Goal: Transaction & Acquisition: Purchase product/service

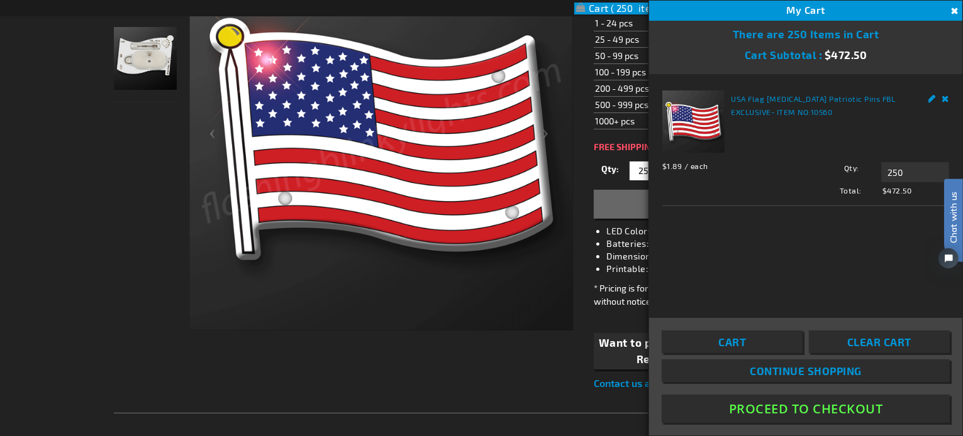
scroll to position [280, 0]
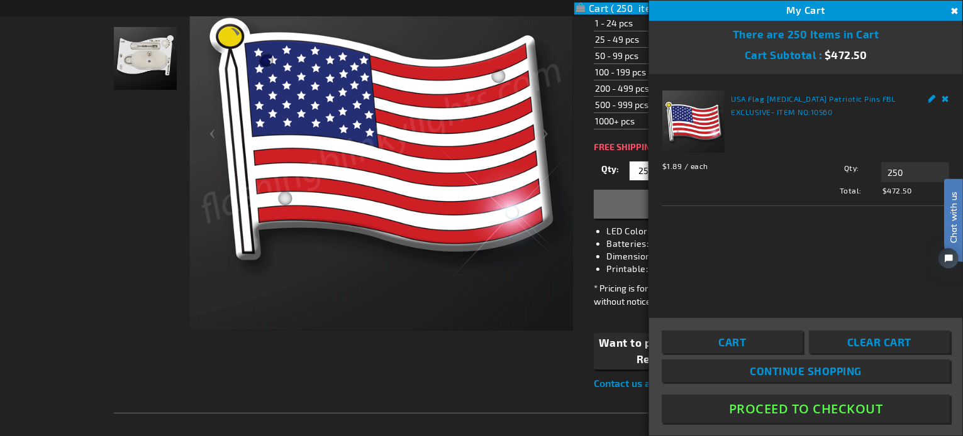
click at [953, 8] on button "Close" at bounding box center [953, 11] width 14 height 14
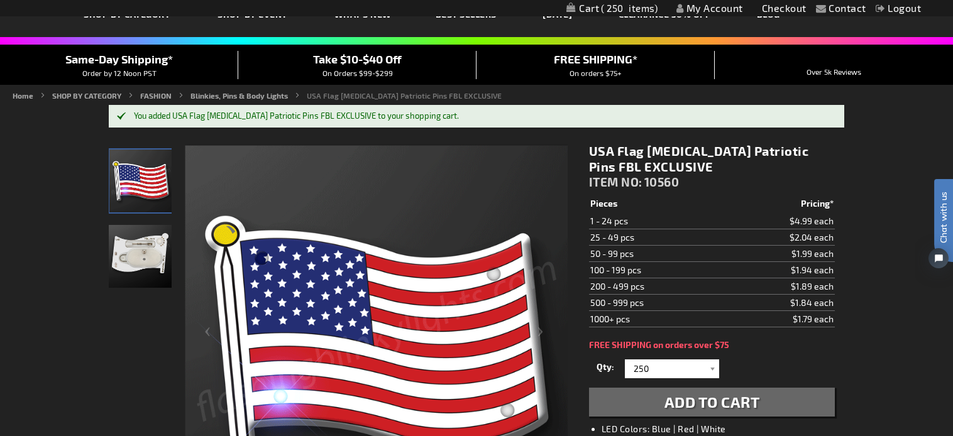
scroll to position [0, 0]
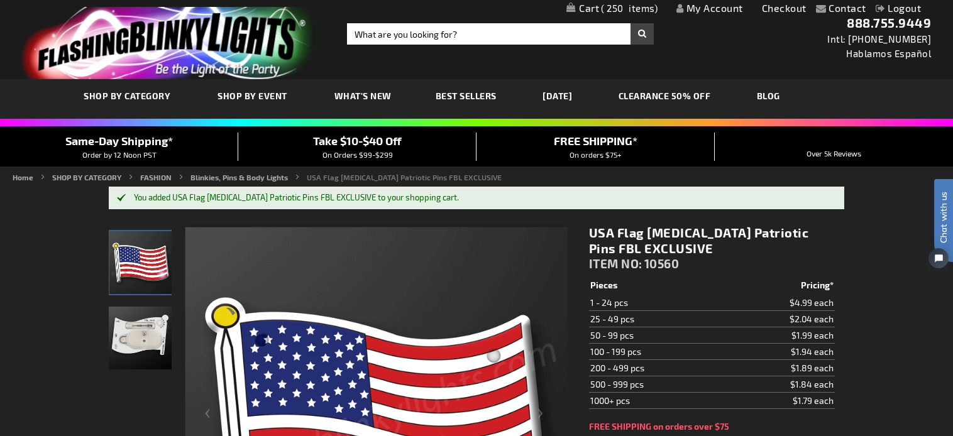
click at [704, 4] on link "My Account" at bounding box center [710, 8] width 67 height 12
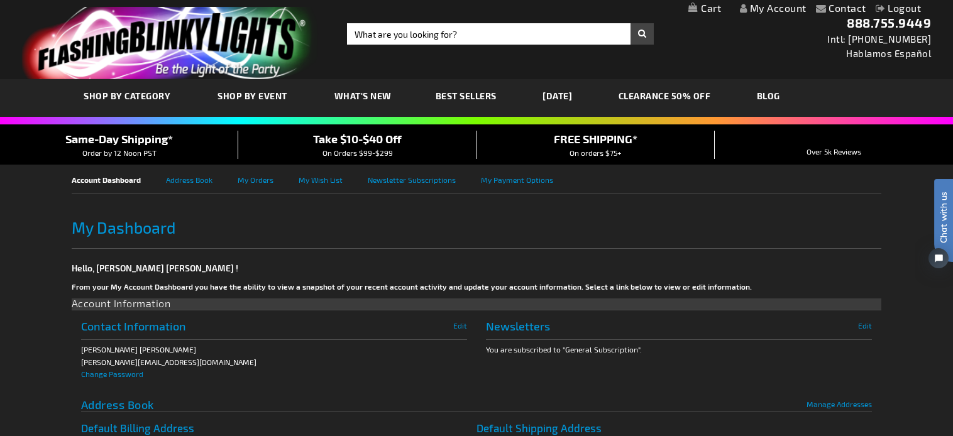
click at [700, 7] on link "My Cart" at bounding box center [705, 9] width 33 height 12
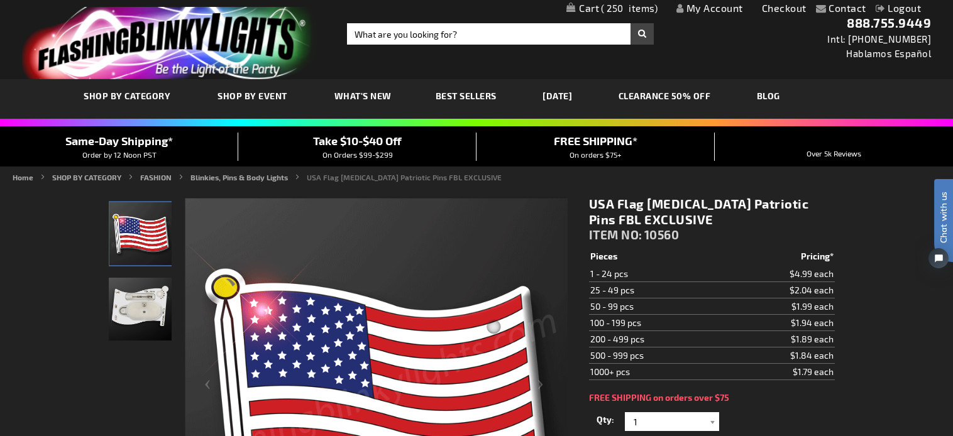
click at [601, 7] on span "250" at bounding box center [629, 8] width 57 height 11
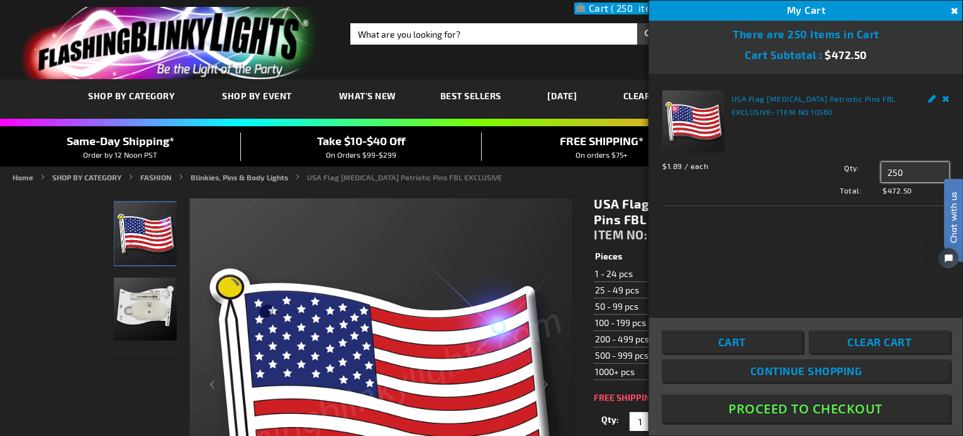
click at [891, 170] on input "250" at bounding box center [915, 172] width 68 height 20
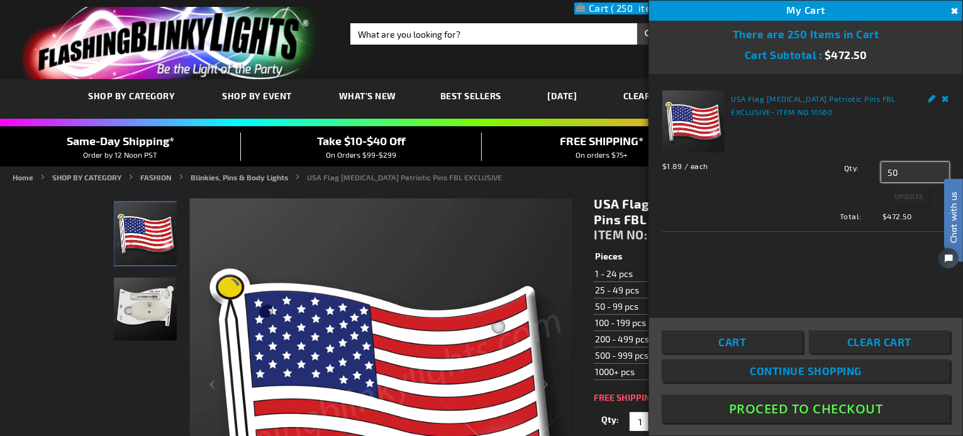
type input "0"
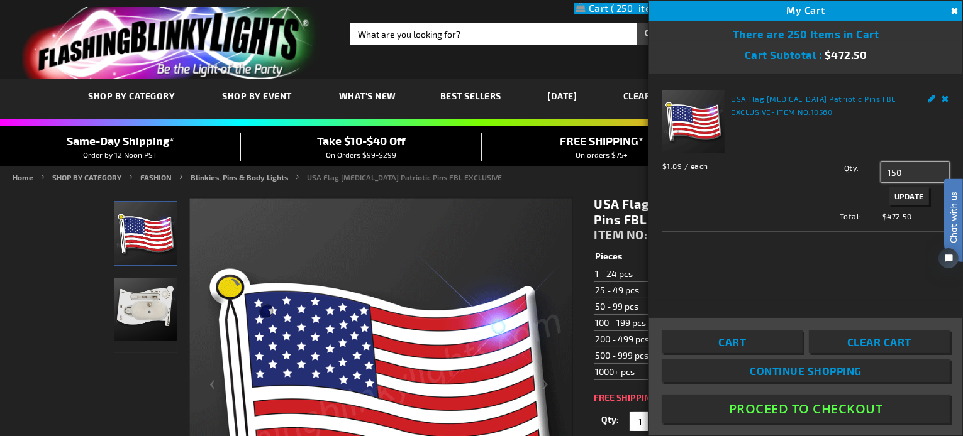
type input "150"
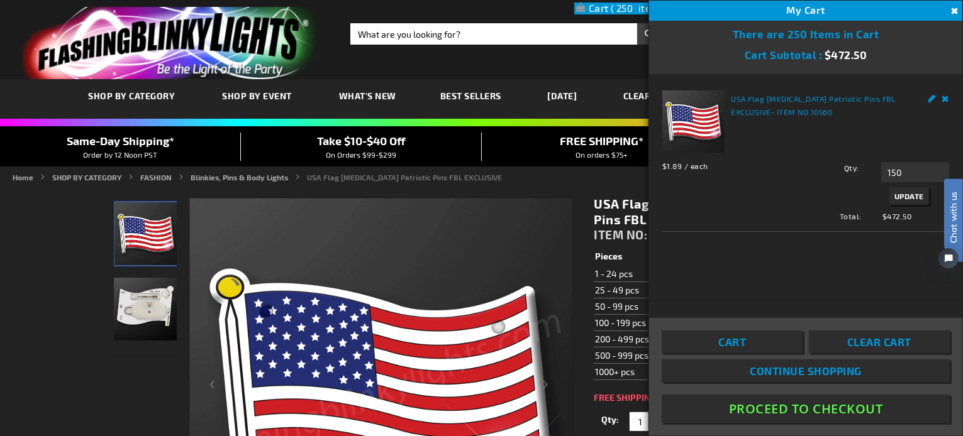
click at [909, 192] on span "Update" at bounding box center [909, 196] width 30 height 9
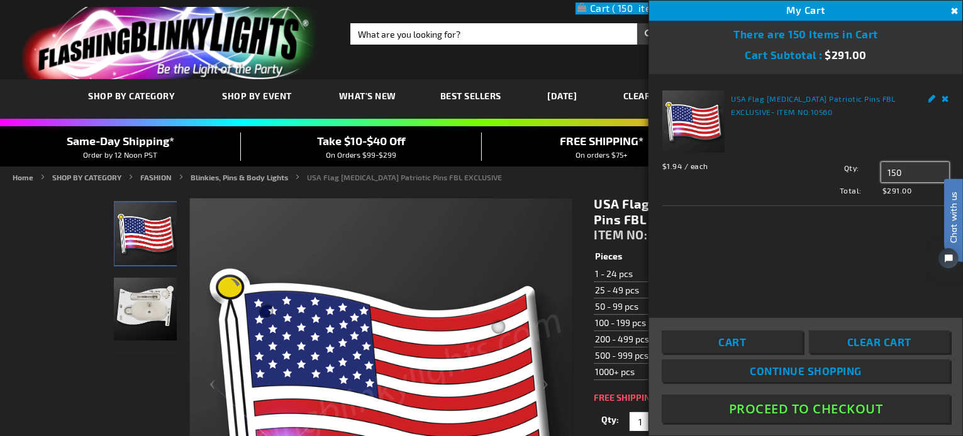
click at [892, 167] on input "150" at bounding box center [915, 172] width 68 height 20
type input "175"
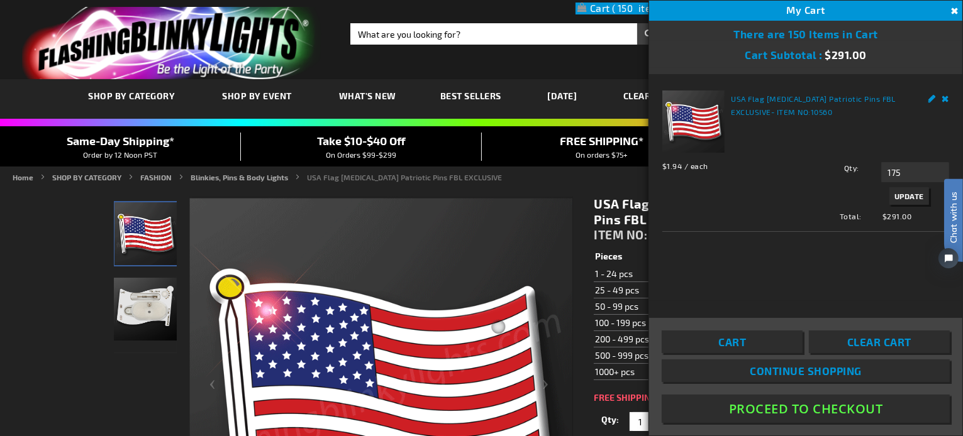
click at [904, 192] on span "Update" at bounding box center [909, 196] width 30 height 9
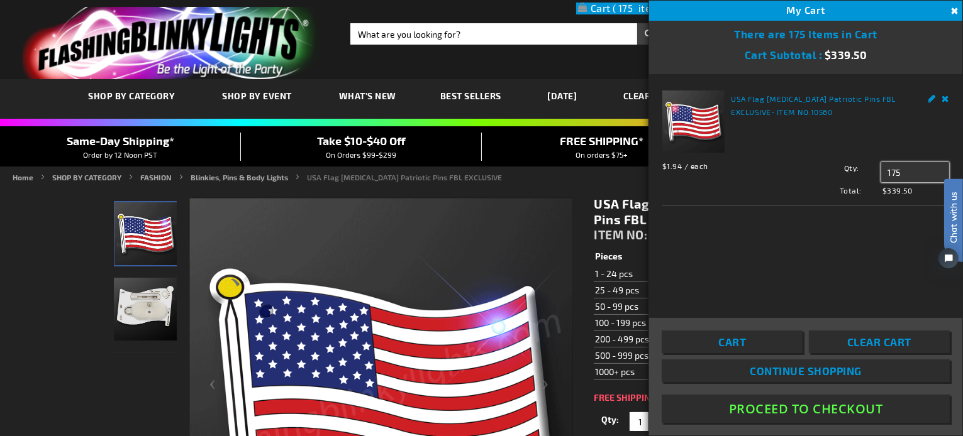
click at [888, 172] on input "175" at bounding box center [915, 172] width 68 height 20
type input "5"
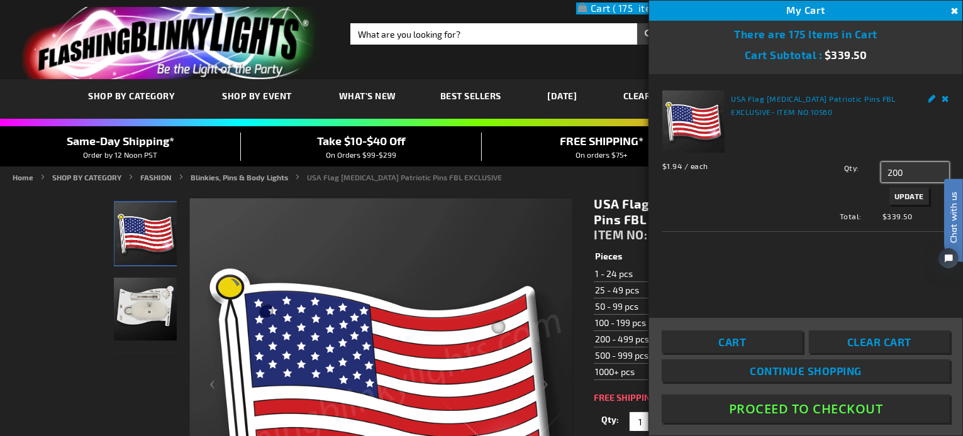
type input "200"
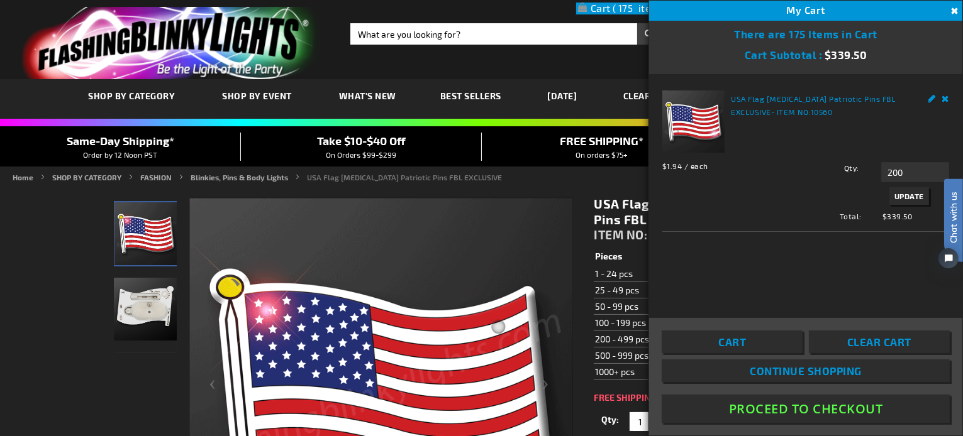
click at [902, 192] on span "Update" at bounding box center [909, 196] width 30 height 9
click at [806, 409] on button "Proceed To Checkout" at bounding box center [806, 409] width 288 height 28
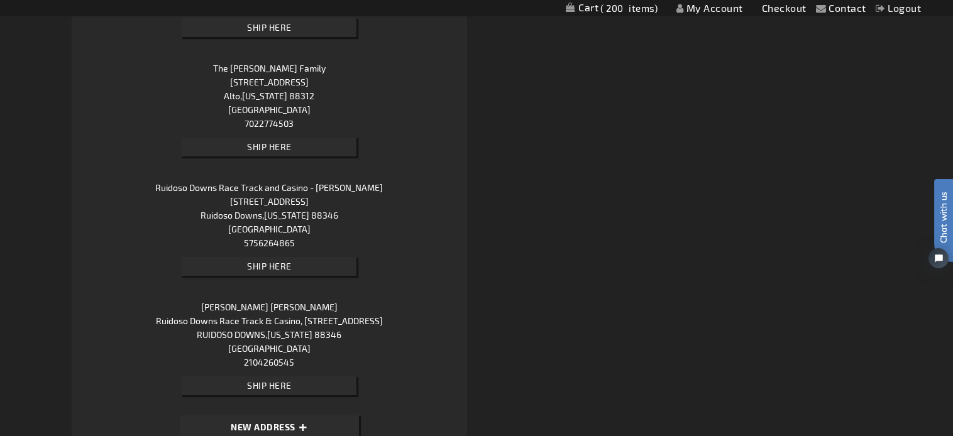
scroll to position [1056, 0]
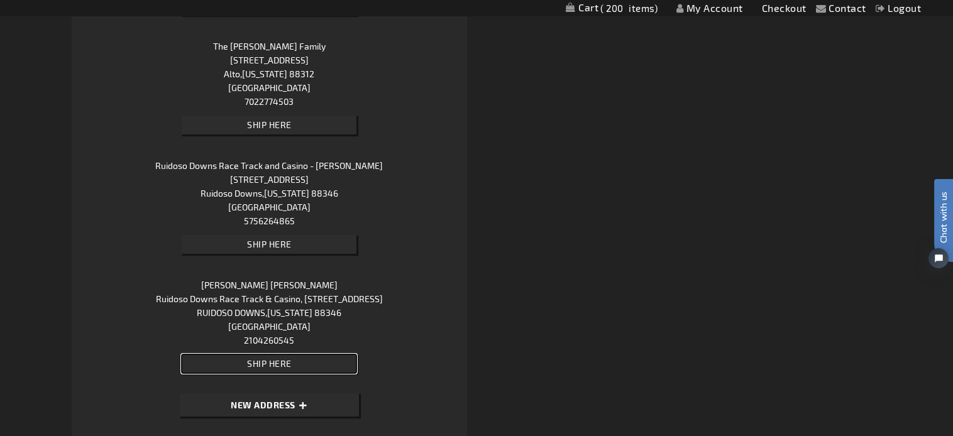
click at [289, 358] on span "Ship Here" at bounding box center [269, 363] width 45 height 11
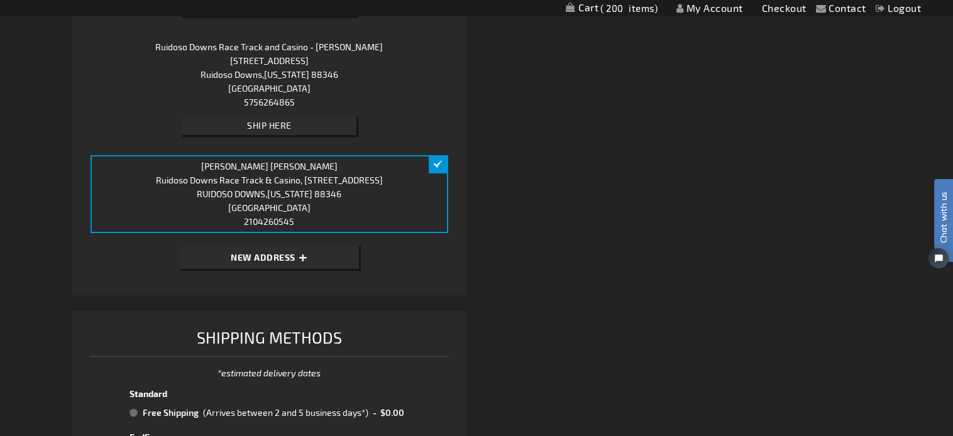
scroll to position [1336, 0]
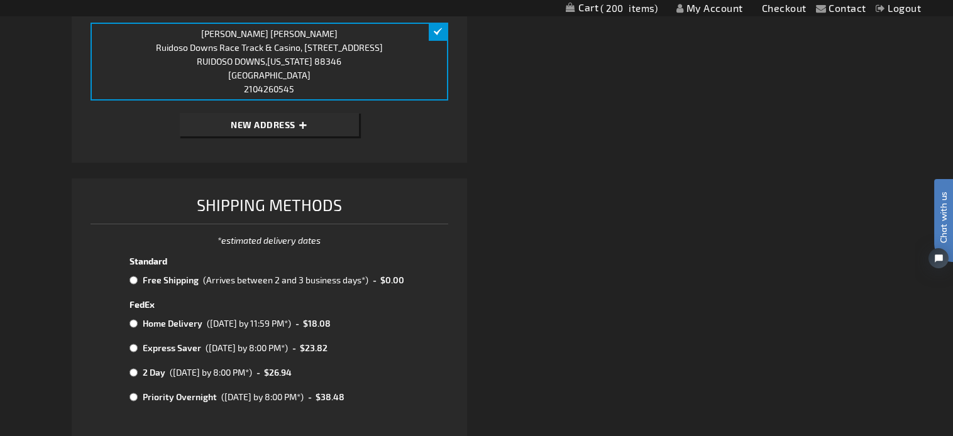
click at [136, 276] on input "radio" at bounding box center [134, 280] width 8 height 10
radio input "true"
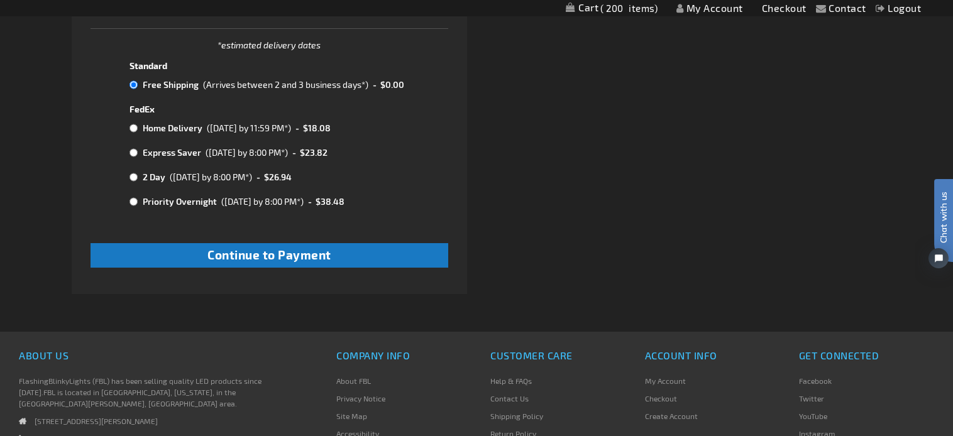
scroll to position [1588, 0]
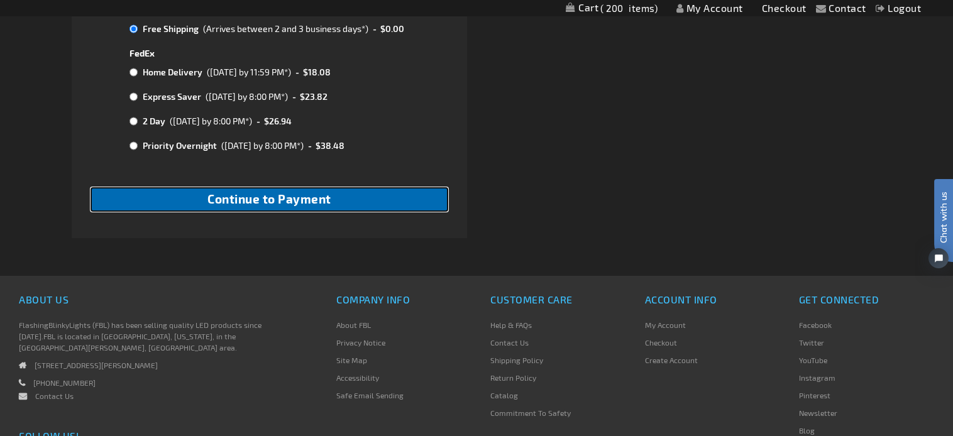
click at [290, 194] on span "Continue to Payment" at bounding box center [270, 199] width 124 height 14
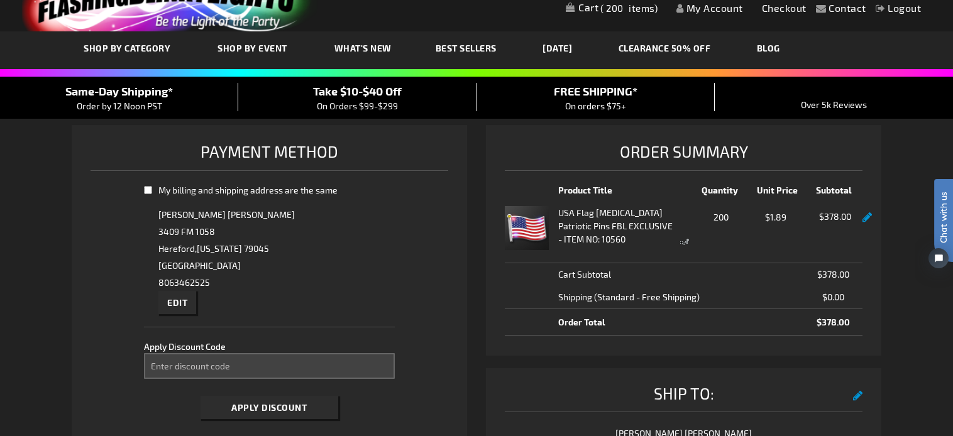
select select "a182977043b2d392101f014b179d2aa78b438e9b"
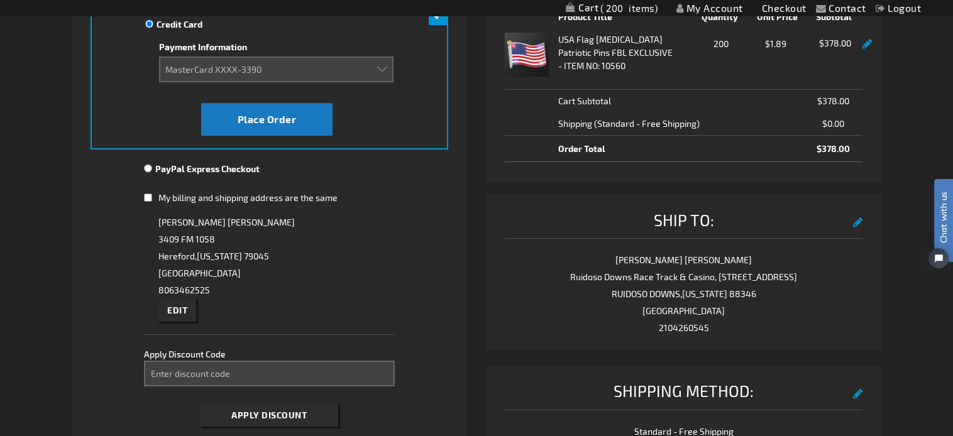
scroll to position [126, 0]
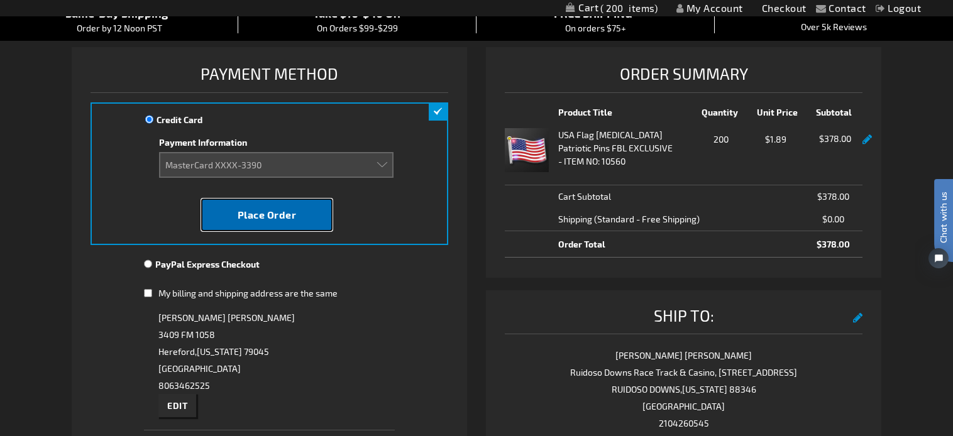
click at [284, 216] on span "Place Order" at bounding box center [267, 215] width 59 height 12
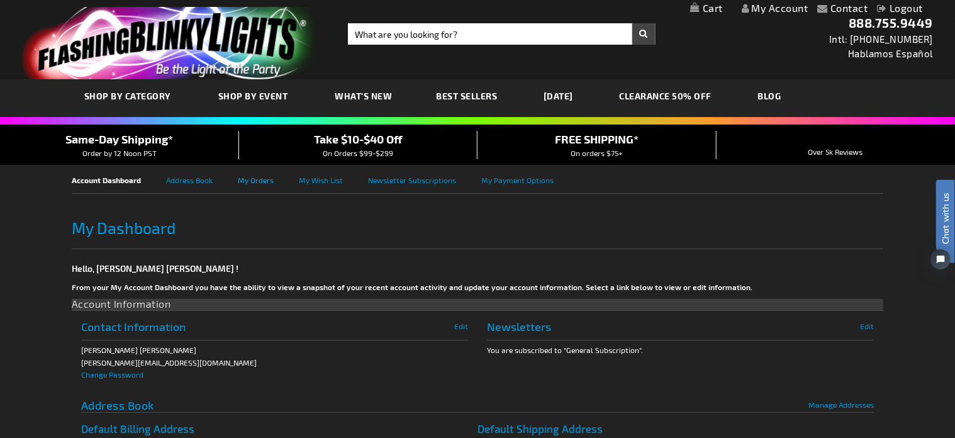
click at [252, 177] on link "My Orders" at bounding box center [268, 179] width 61 height 28
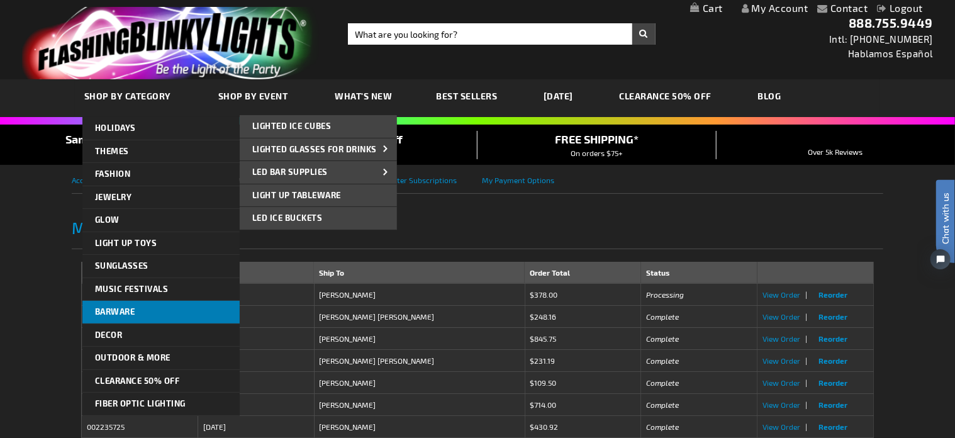
click at [151, 306] on link "Barware" at bounding box center [160, 312] width 157 height 23
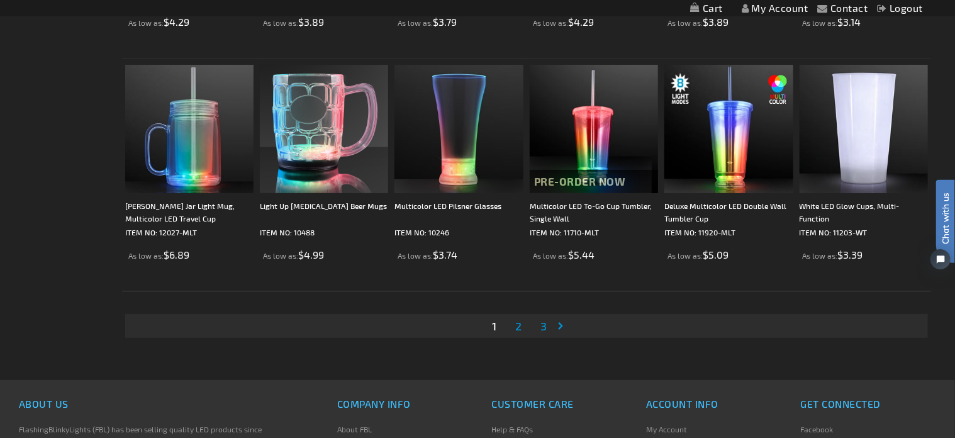
scroll to position [2515, 0]
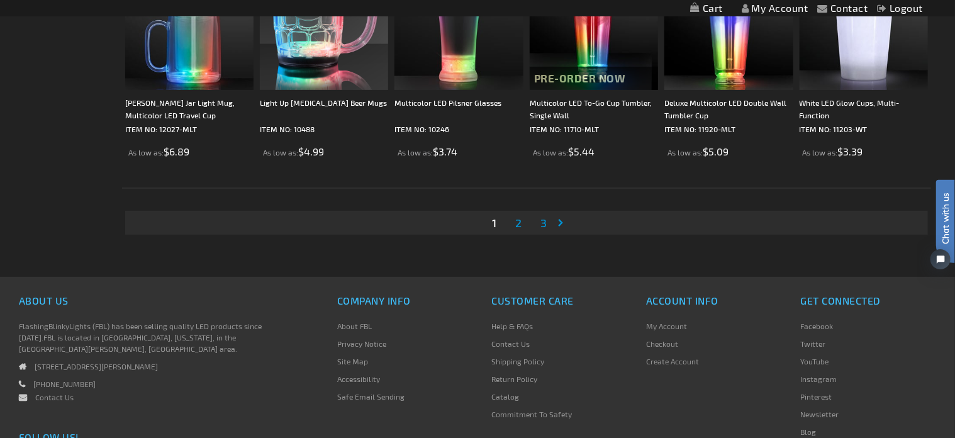
click at [558, 216] on link "Page Next" at bounding box center [563, 222] width 13 height 19
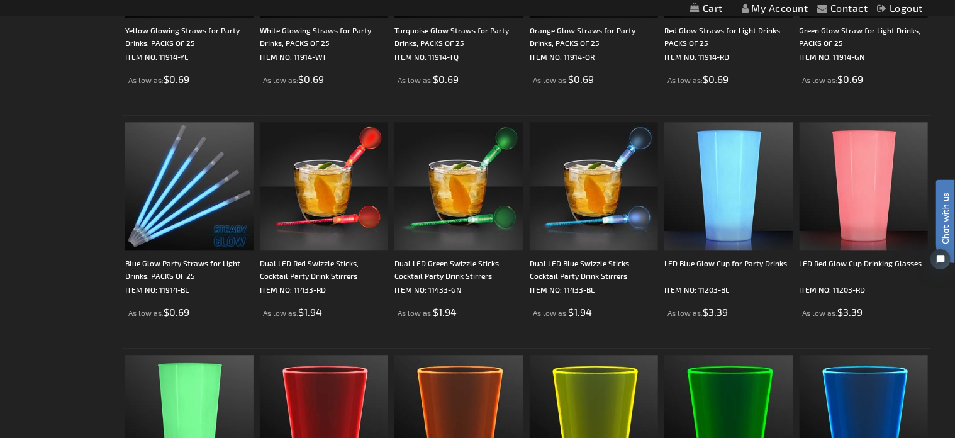
scroll to position [1446, 0]
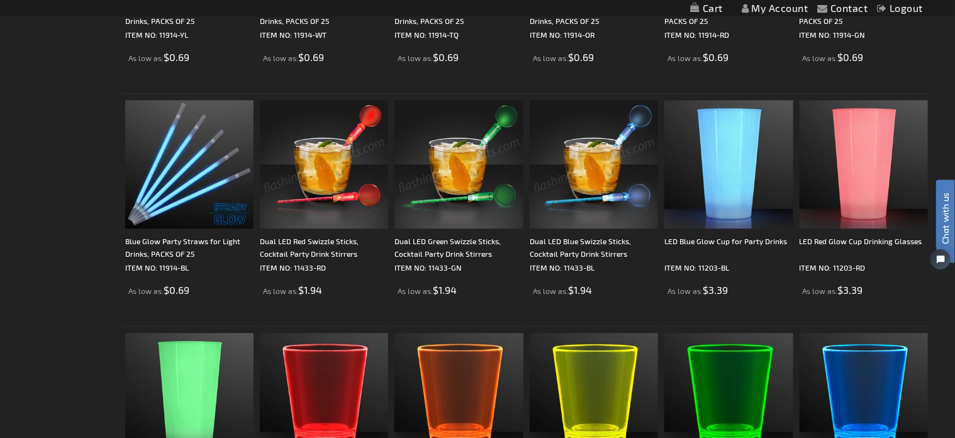
click at [318, 176] on img at bounding box center [324, 164] width 128 height 128
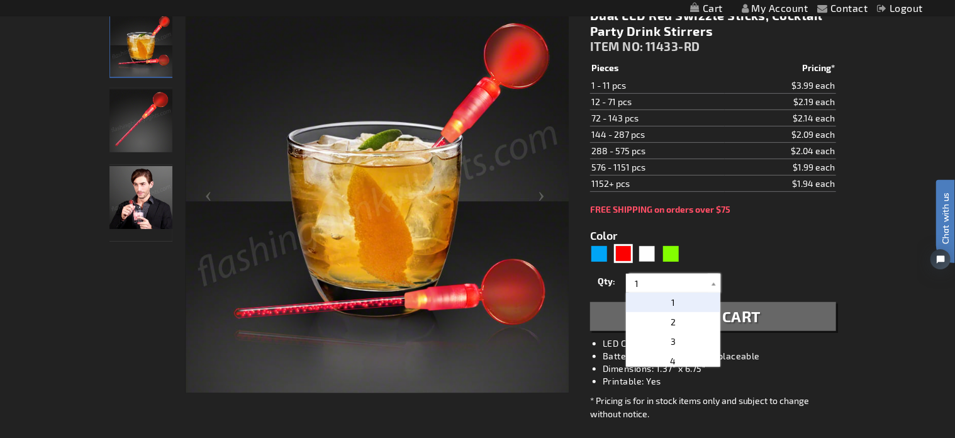
click at [629, 275] on input "1" at bounding box center [674, 283] width 91 height 19
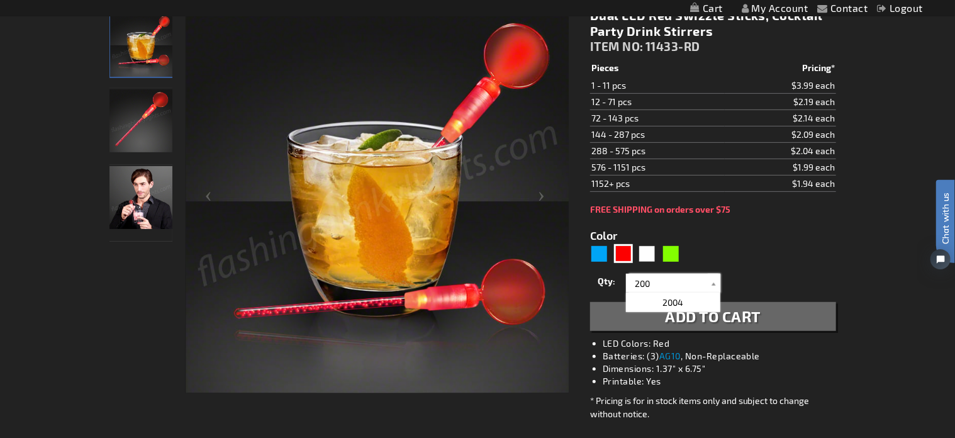
type input "200"
click at [752, 318] on span "Add to Cart" at bounding box center [713, 316] width 96 height 18
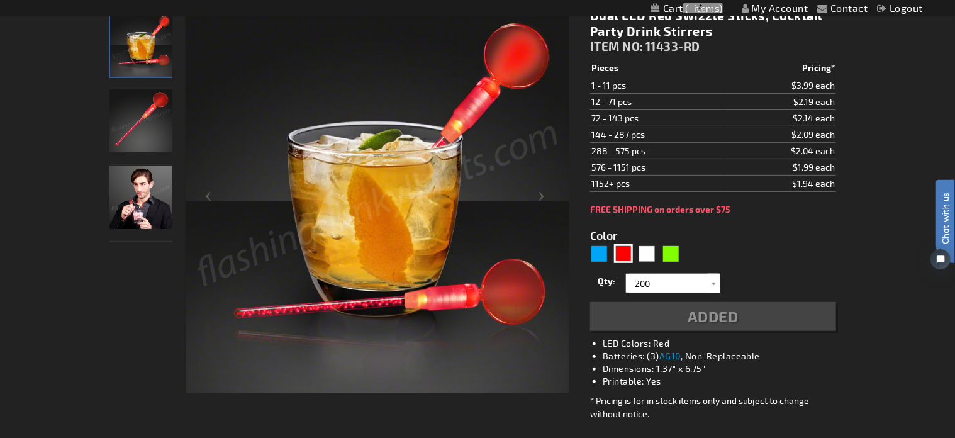
scroll to position [217, 0]
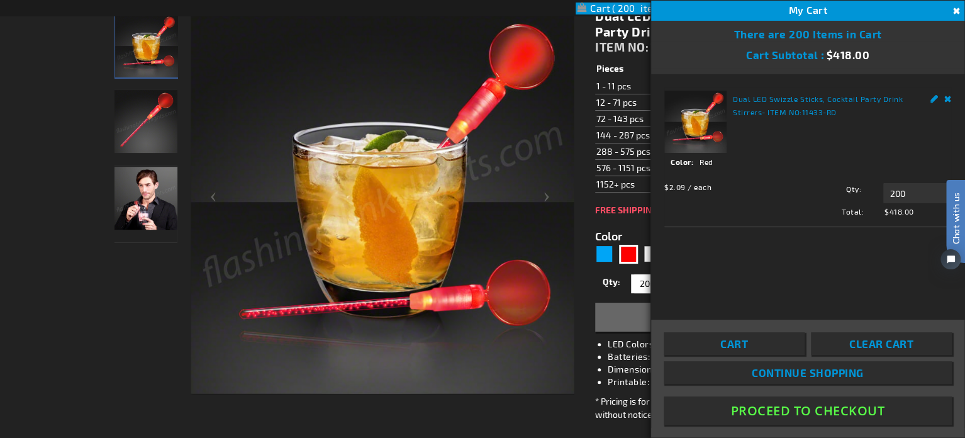
click at [784, 406] on button "Proceed To Checkout" at bounding box center [807, 410] width 288 height 28
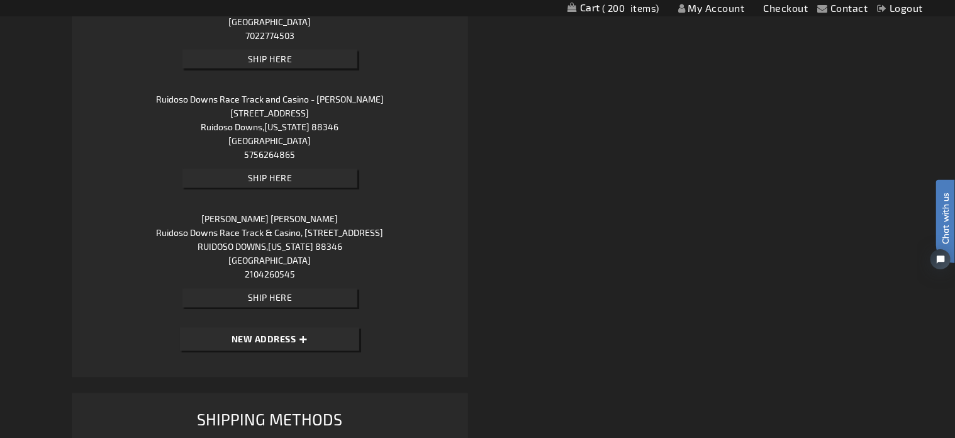
scroll to position [1245, 0]
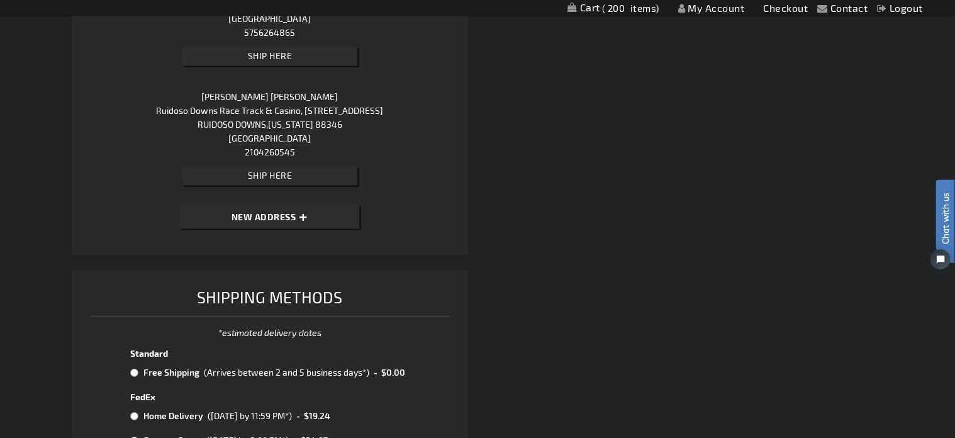
click at [302, 212] on button "New Address" at bounding box center [269, 216] width 179 height 23
select select "US"
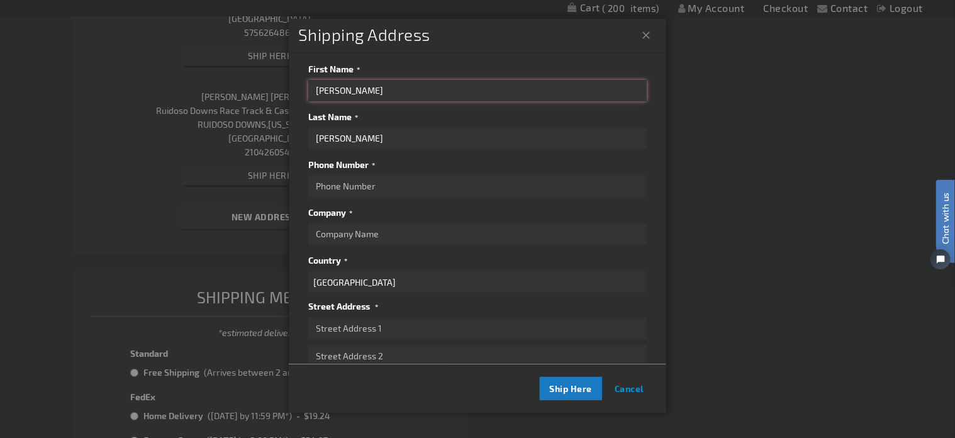
click at [314, 90] on input "[PERSON_NAME]" at bounding box center [477, 90] width 338 height 21
type input "n"
type input "[PERSON_NAME]"
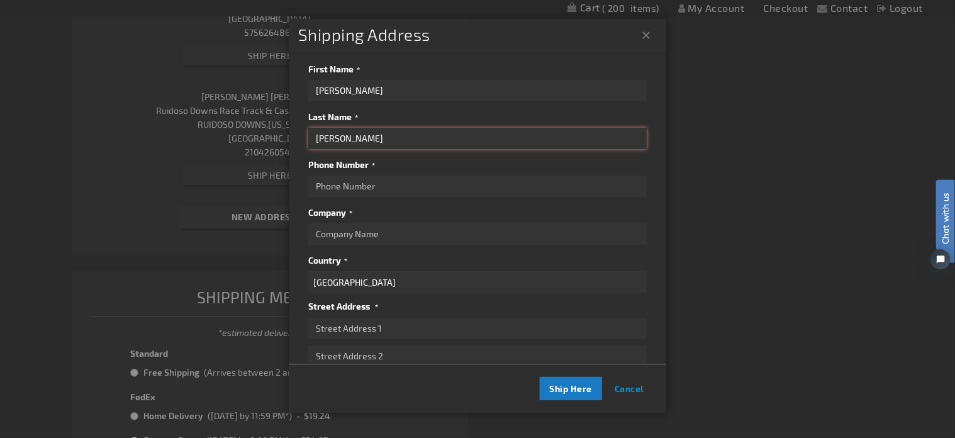
type input "[PERSON_NAME]"
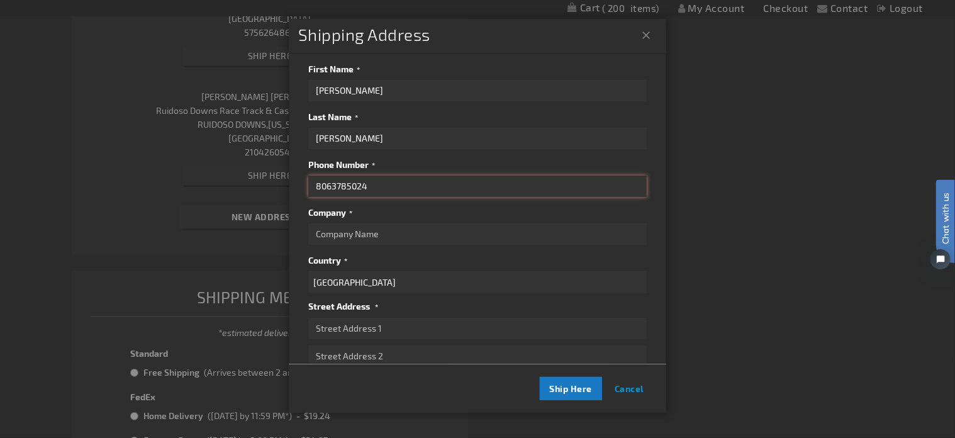
type input "8063785024"
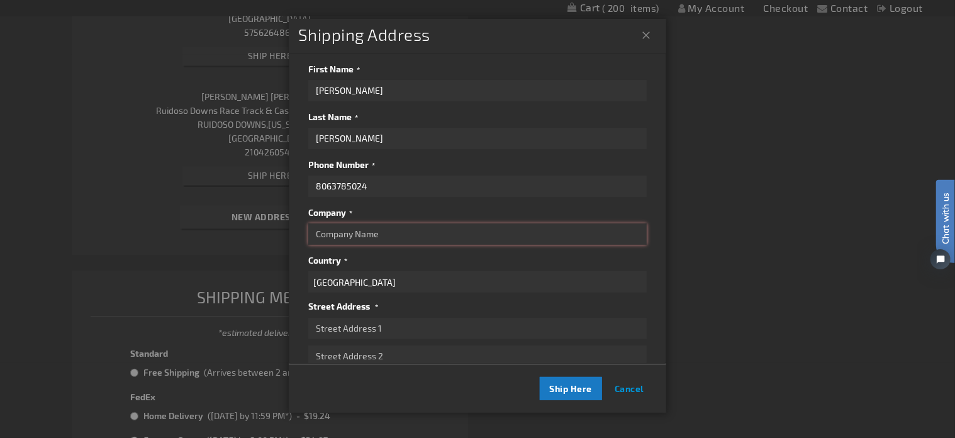
click at [330, 241] on input "Company" at bounding box center [477, 233] width 338 height 21
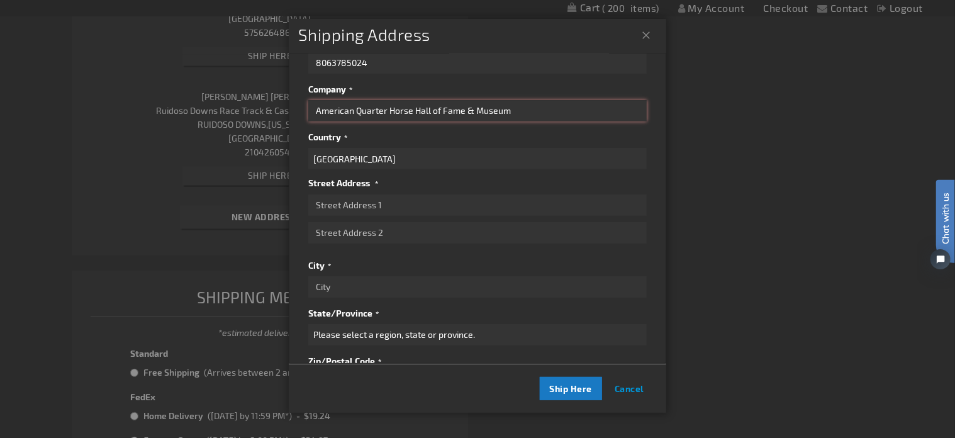
scroll to position [126, 0]
type input "American Quarter Horse Hall of Fame & Museum"
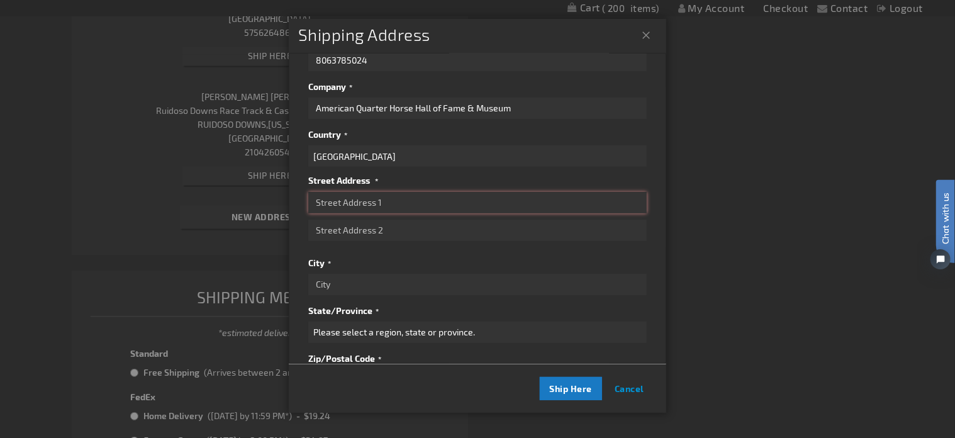
click at [362, 204] on input "Street Address: Line 1" at bounding box center [477, 202] width 338 height 21
type input "2601 East I-40"
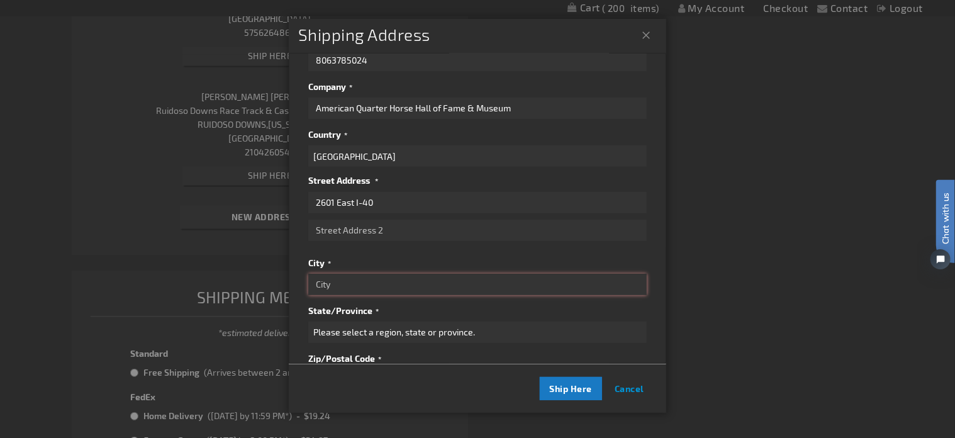
click at [337, 279] on input "City" at bounding box center [477, 284] width 338 height 21
type input "Amarillo"
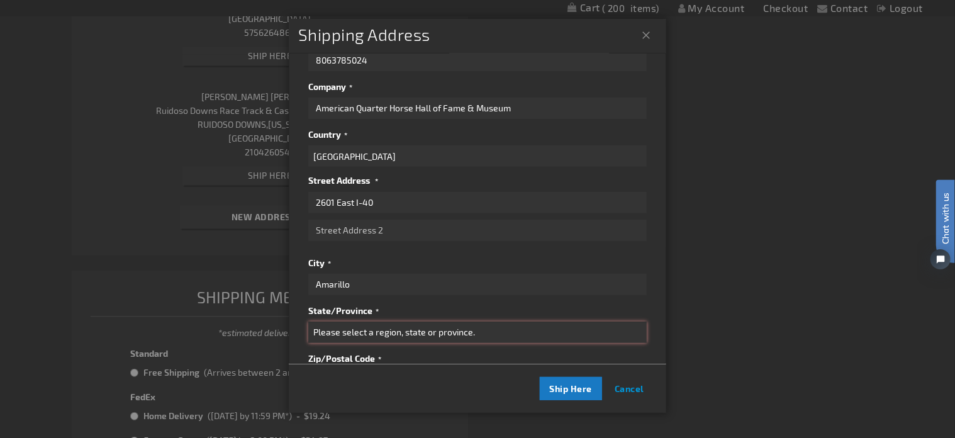
click at [381, 331] on select "Please select a region, state or province. [US_STATE] [US_STATE] [US_STATE] [US…" at bounding box center [477, 331] width 338 height 21
select select "57"
click at [308, 321] on select "Please select a region, state or province. [US_STATE] [US_STATE] [US_STATE] [US…" at bounding box center [477, 331] width 338 height 21
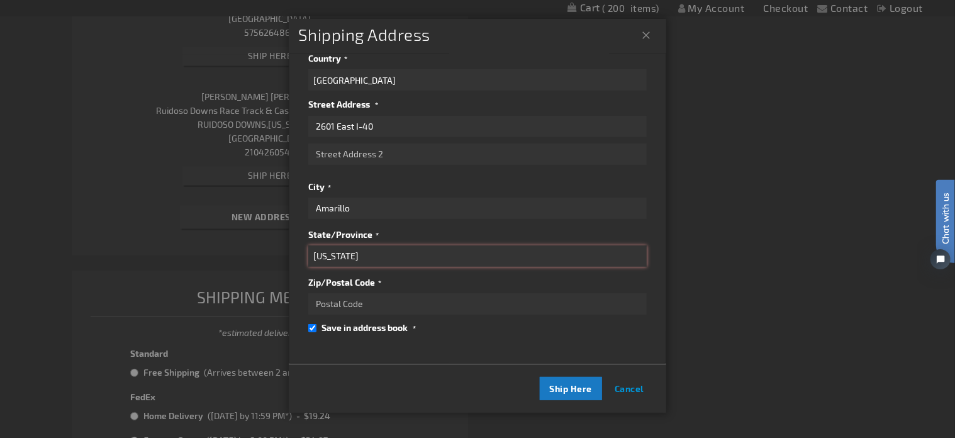
scroll to position [1370, 0]
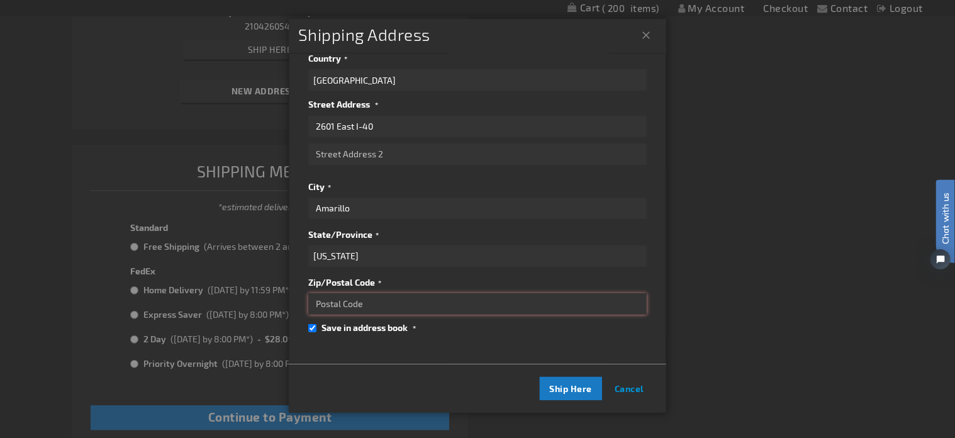
click at [399, 293] on input "Zip/Postal Code" at bounding box center [477, 303] width 338 height 21
type input "79104"
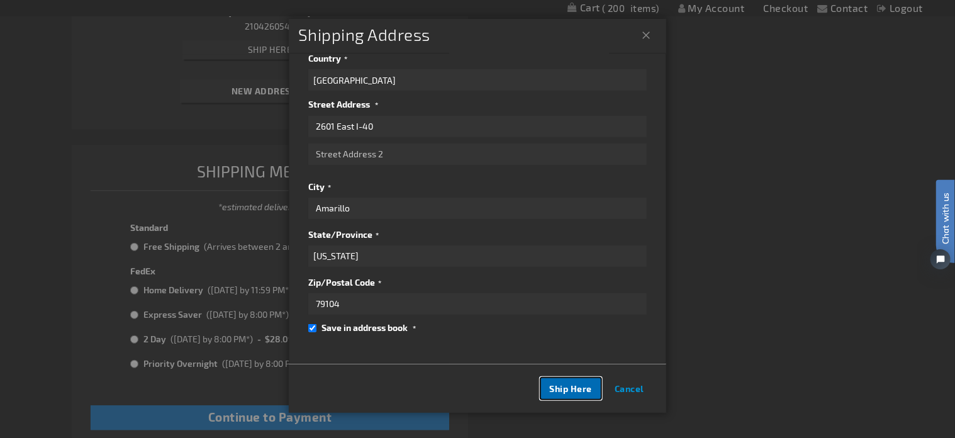
click at [566, 390] on span "Ship Here" at bounding box center [571, 388] width 43 height 11
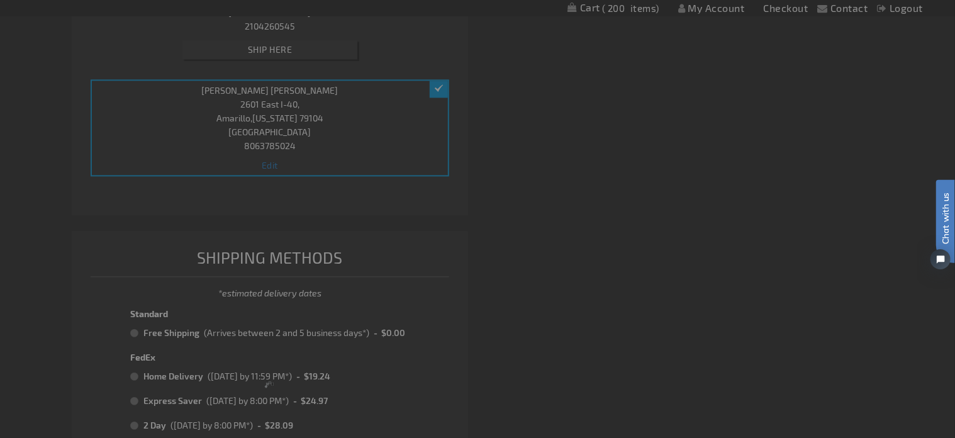
scroll to position [0, 0]
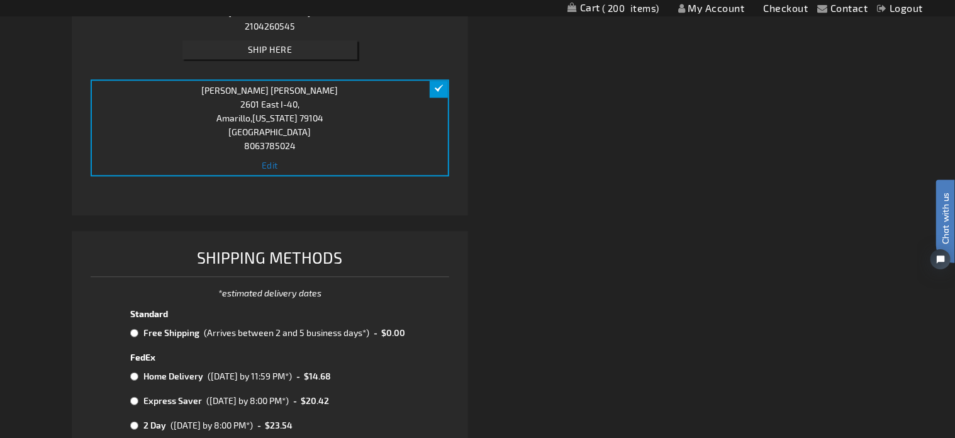
click at [131, 328] on input "radio" at bounding box center [134, 333] width 8 height 10
radio input "true"
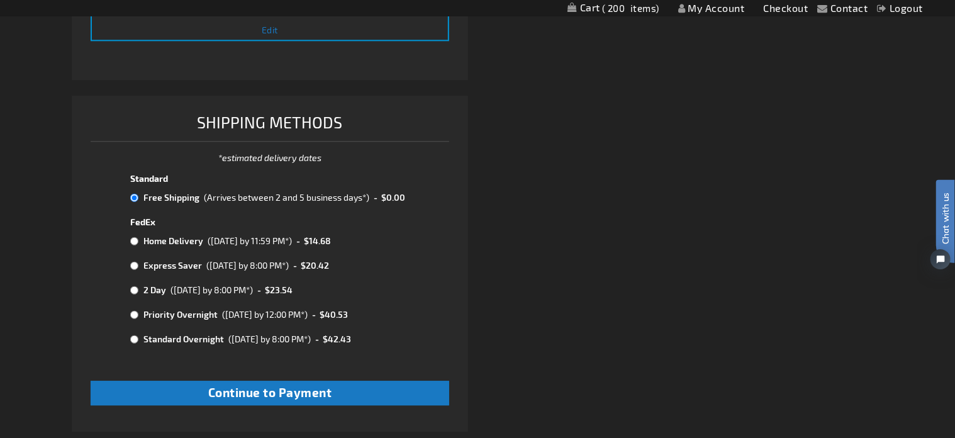
scroll to position [1651, 0]
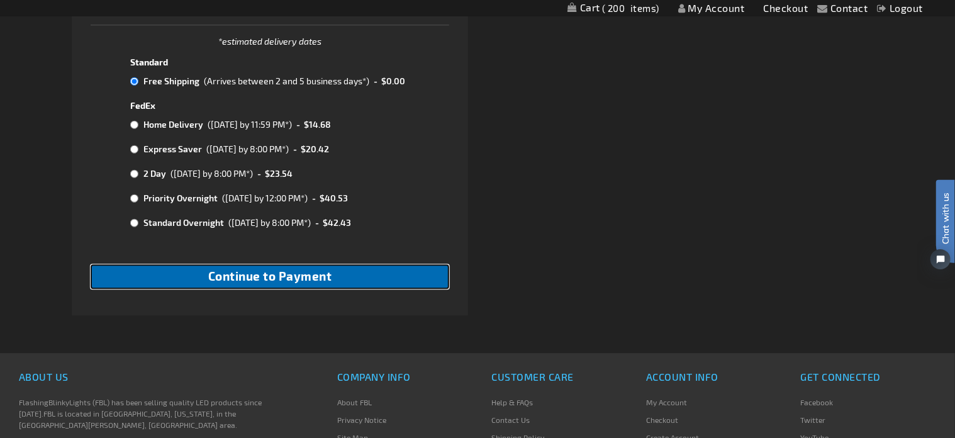
click at [336, 278] on button "Continue to Payment" at bounding box center [270, 276] width 358 height 25
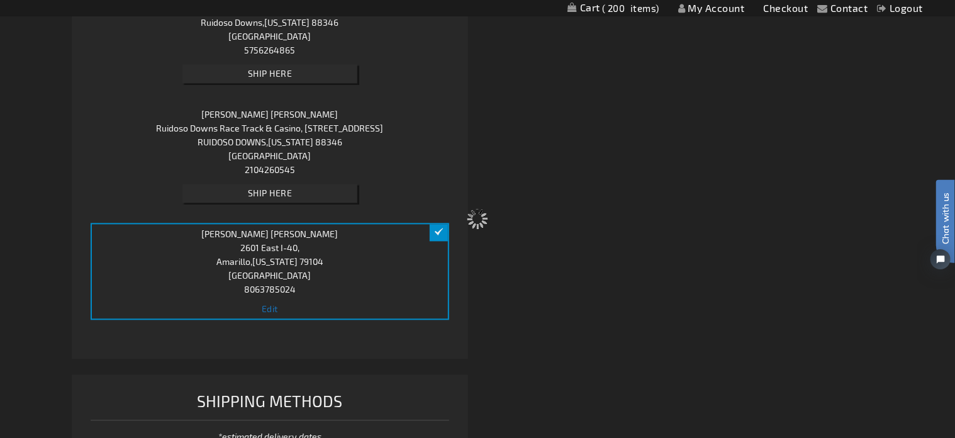
select select "a182977043b2d392101f014b179d2aa78b438e9b"
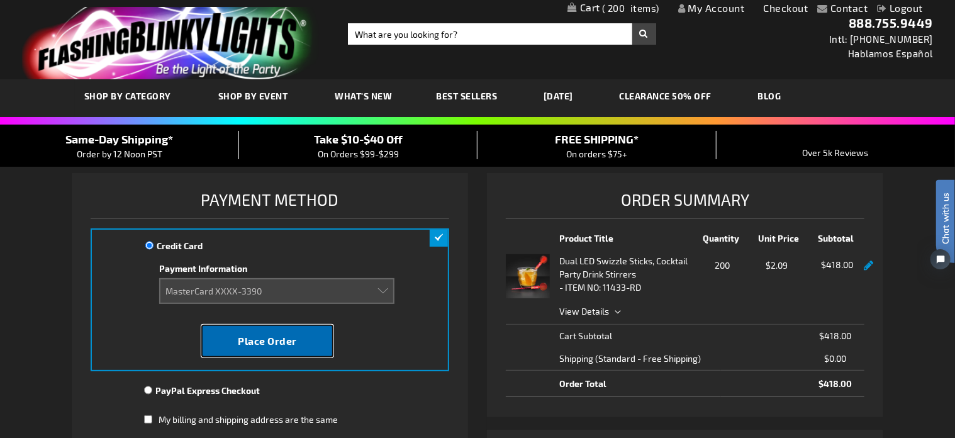
click at [324, 335] on button "Place Order" at bounding box center [267, 340] width 132 height 33
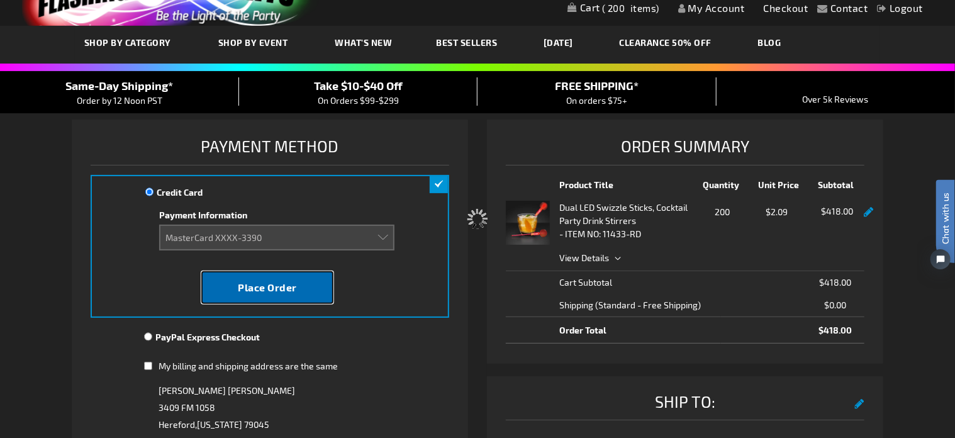
scroll to position [126, 0]
